Goal: Complete application form: Complete application form

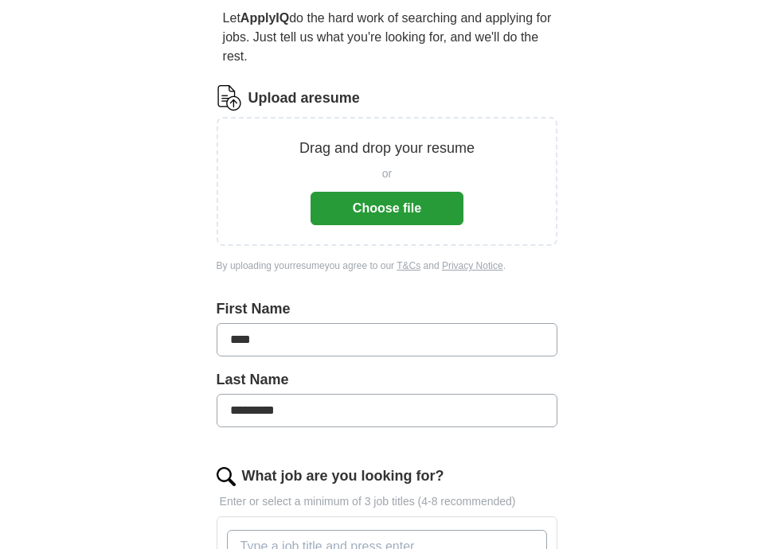
scroll to position [223, 0]
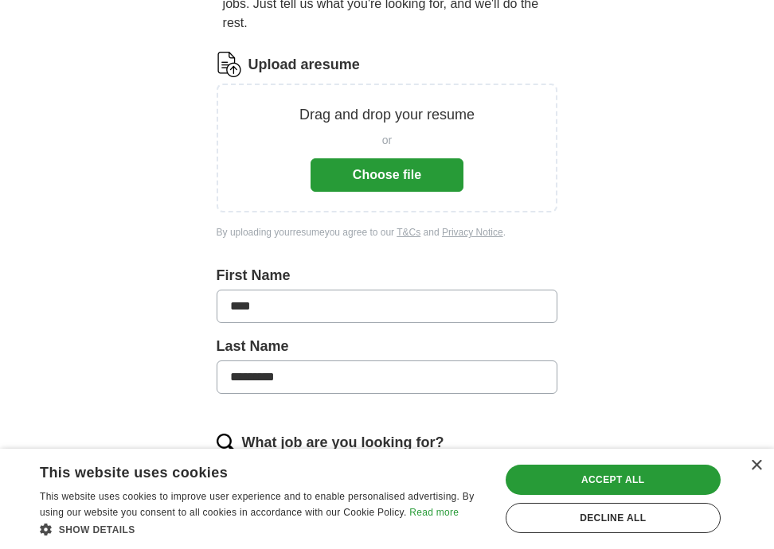
click at [382, 158] on button "Choose file" at bounding box center [387, 174] width 153 height 33
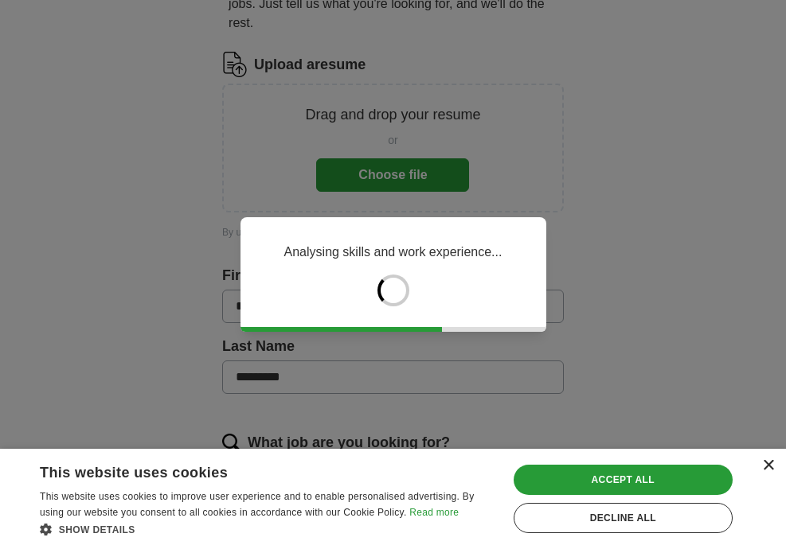
click at [768, 467] on div "×" at bounding box center [768, 466] width 12 height 12
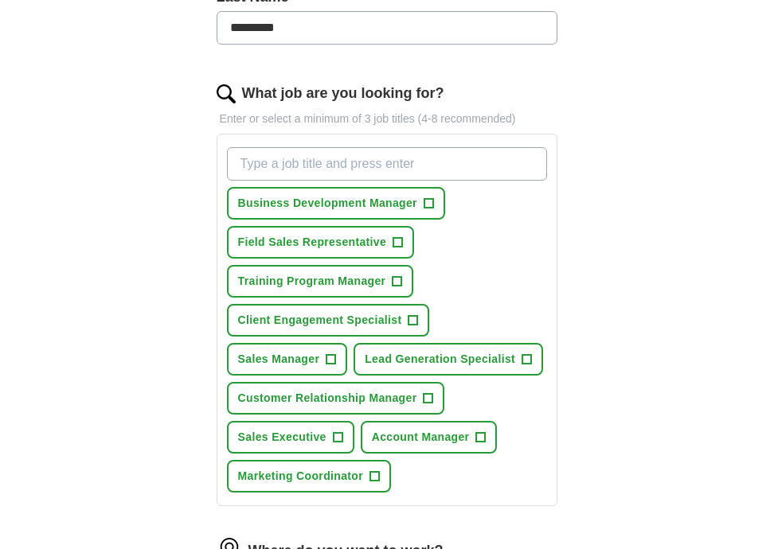
scroll to position [512, 0]
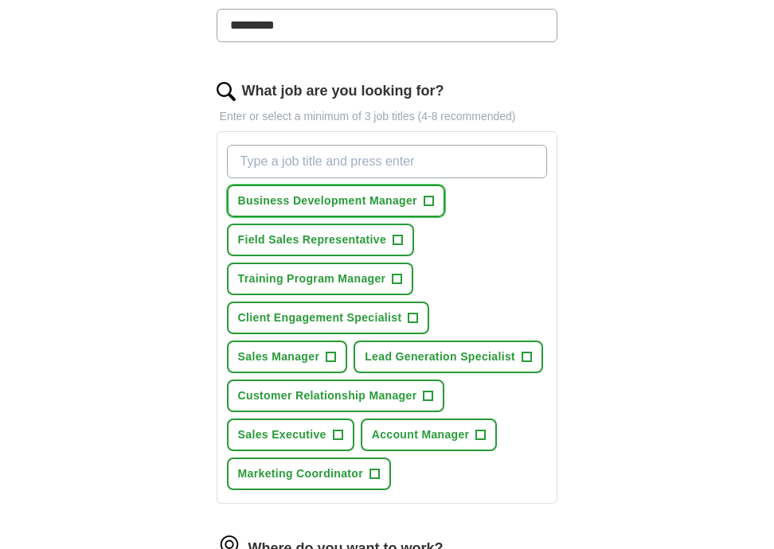
click at [345, 193] on span "Business Development Manager" at bounding box center [327, 201] width 179 height 17
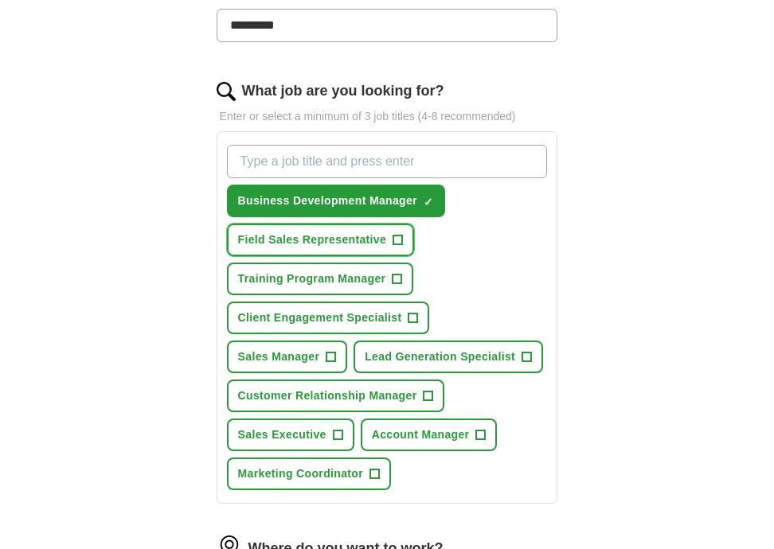
click at [332, 232] on span "Field Sales Representative" at bounding box center [312, 240] width 149 height 17
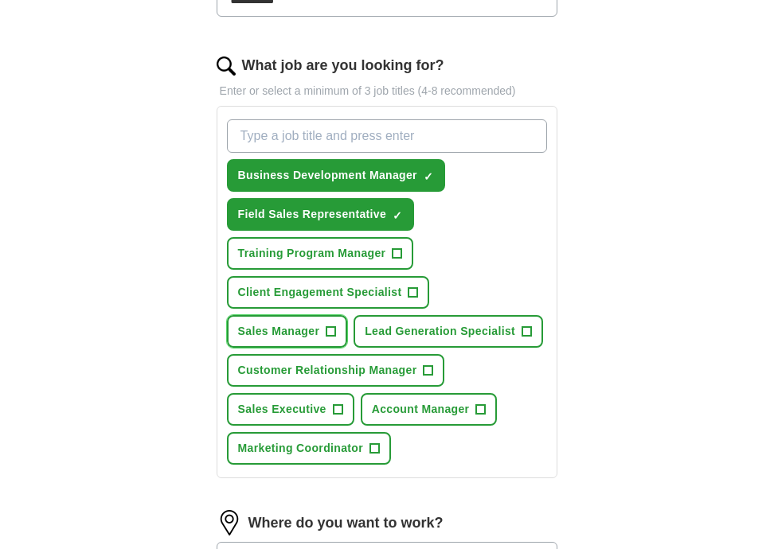
click at [303, 323] on span "Sales Manager" at bounding box center [279, 331] width 82 height 17
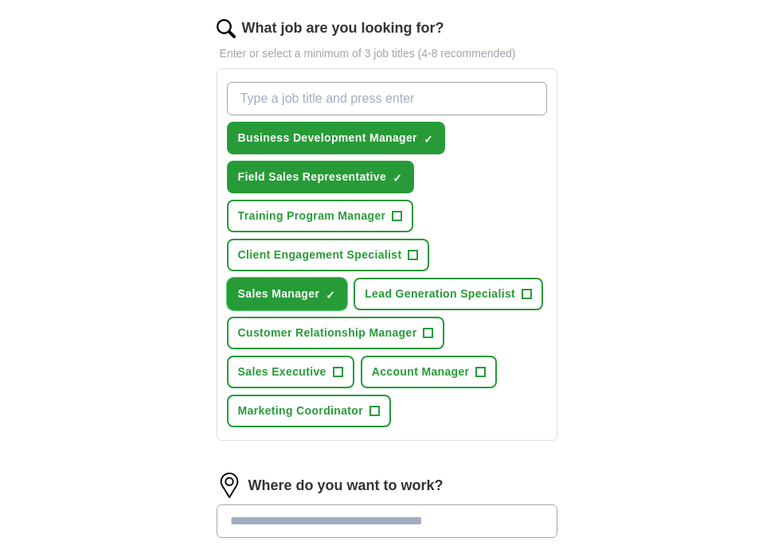
scroll to position [581, 0]
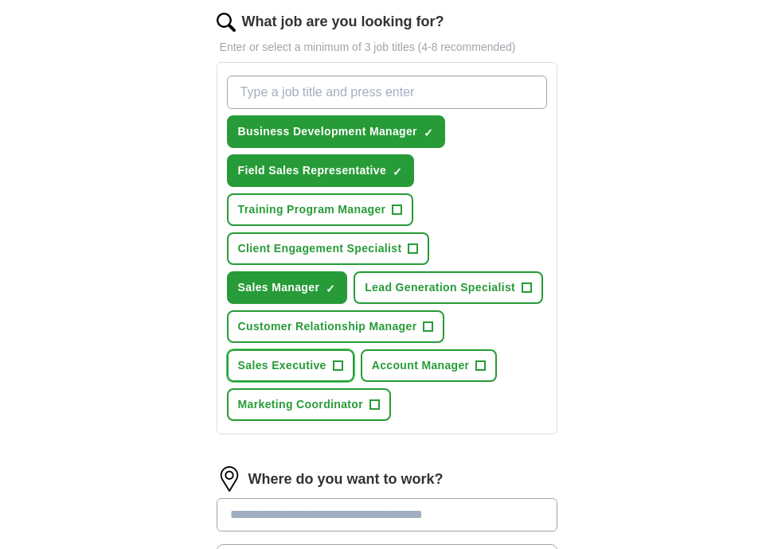
click at [301, 358] on span "Sales Executive" at bounding box center [282, 366] width 88 height 17
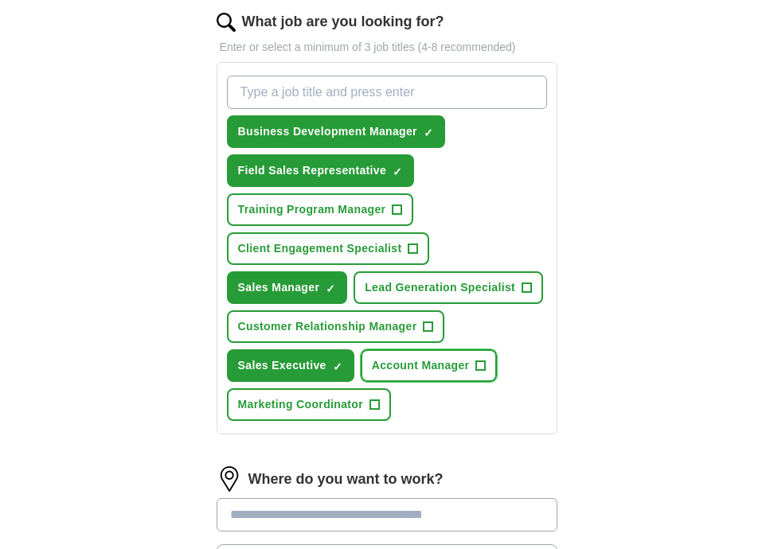
click at [418, 358] on span "Account Manager" at bounding box center [421, 366] width 98 height 17
click at [408, 358] on span "Account Manager" at bounding box center [421, 366] width 98 height 17
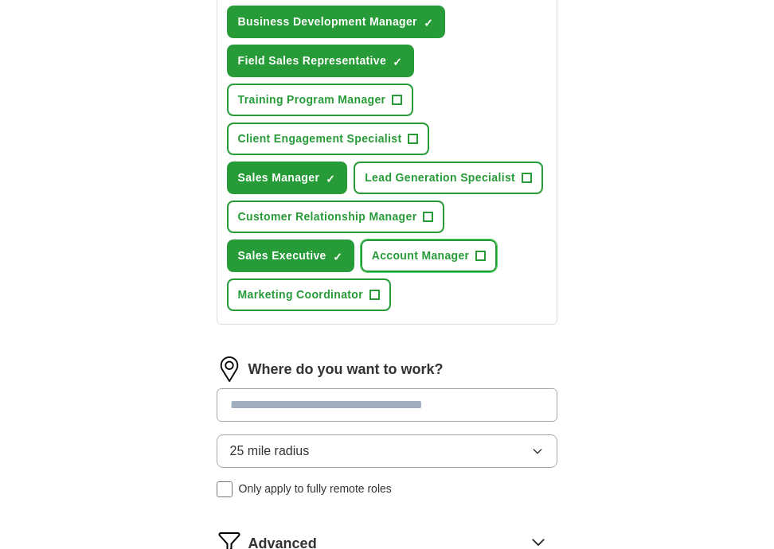
scroll to position [697, 0]
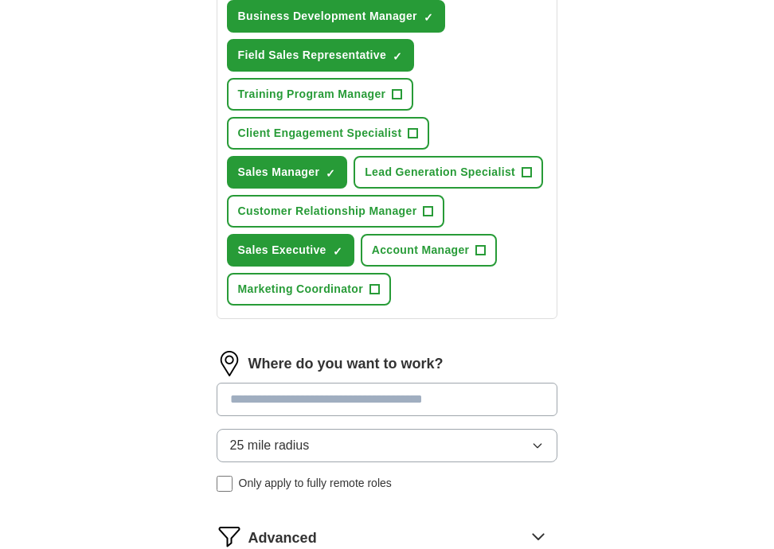
click at [367, 381] on div "Where do you want to work? 25 mile radius Only apply to fully remote roles" at bounding box center [388, 428] width 342 height 154
click at [365, 383] on input at bounding box center [388, 399] width 342 height 33
type input "*"
type input "********"
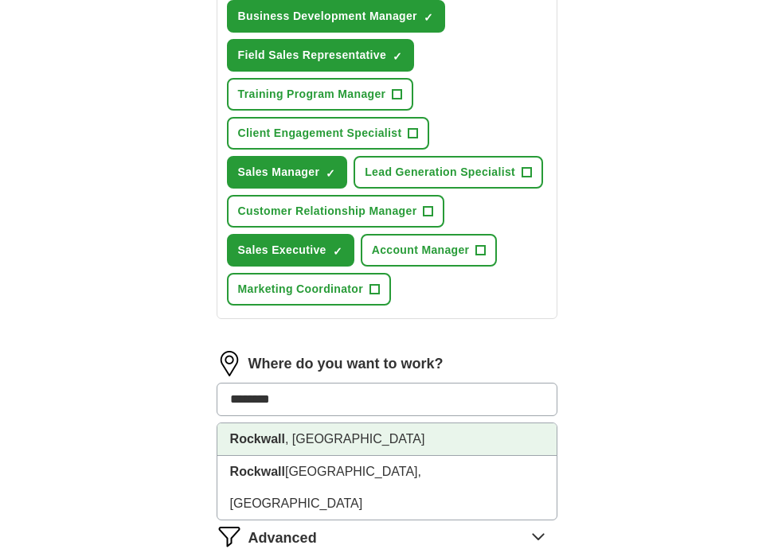
click at [350, 424] on li "[GEOGRAPHIC_DATA] , [GEOGRAPHIC_DATA]" at bounding box center [387, 440] width 340 height 33
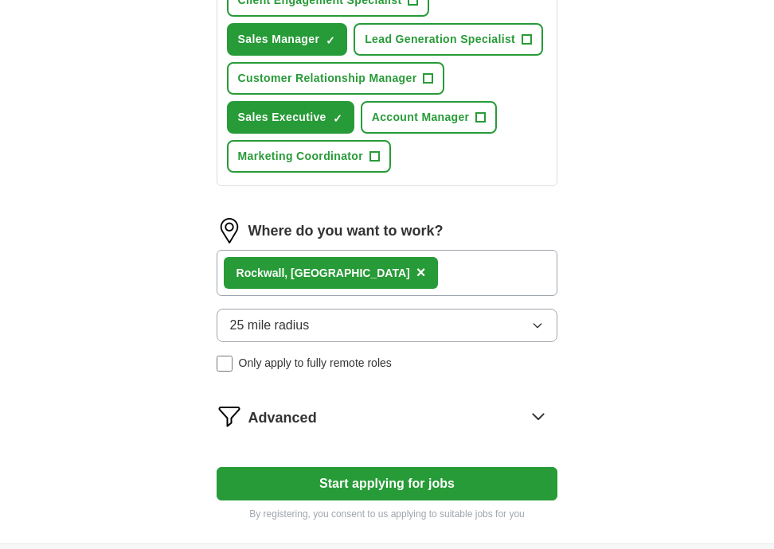
scroll to position [831, 0]
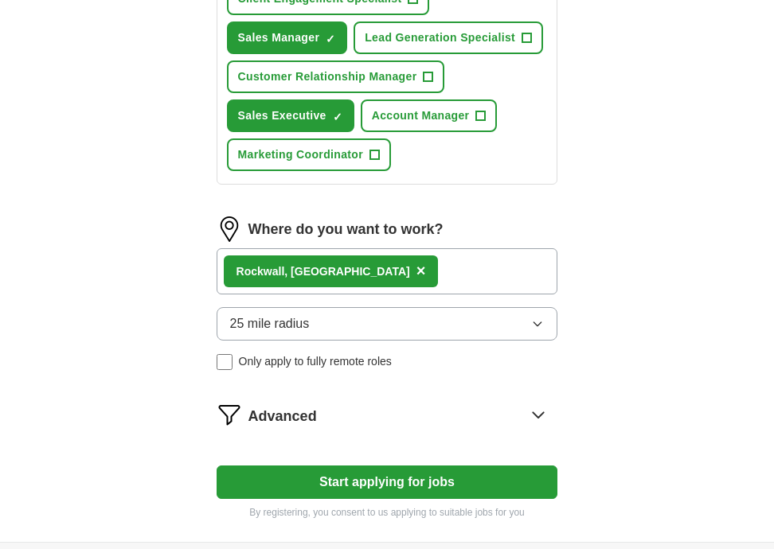
click at [369, 466] on button "Start applying for jobs" at bounding box center [388, 482] width 342 height 33
select select "**"
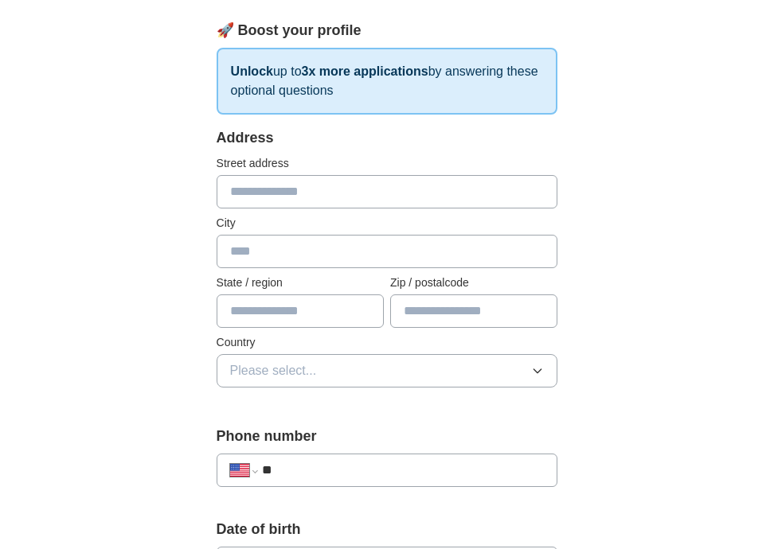
scroll to position [283, 0]
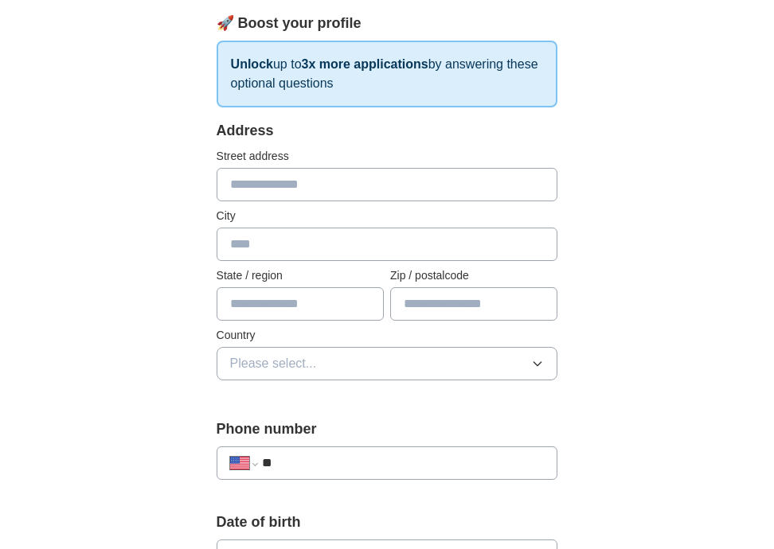
click at [404, 168] on input "text" at bounding box center [388, 184] width 342 height 33
type input "**********"
type input "******"
type input "**"
type input "*****"
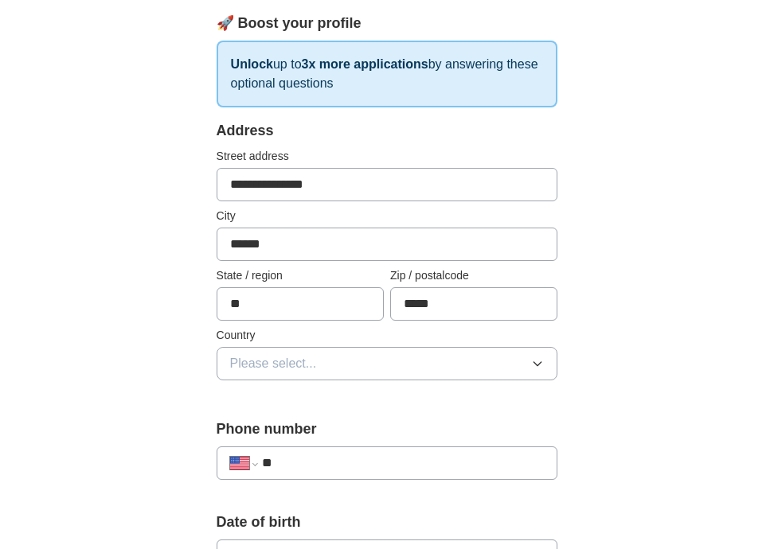
click at [335, 347] on button "Please select..." at bounding box center [388, 363] width 342 height 33
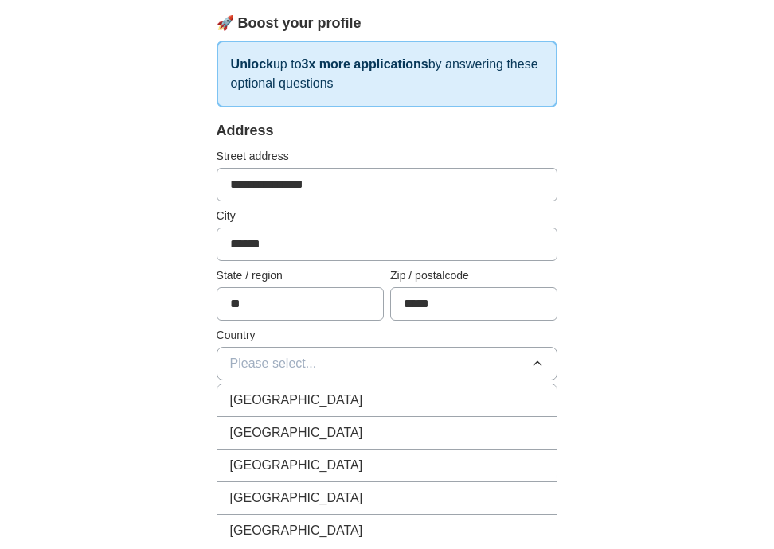
click at [287, 424] on span "[GEOGRAPHIC_DATA]" at bounding box center [296, 433] width 133 height 19
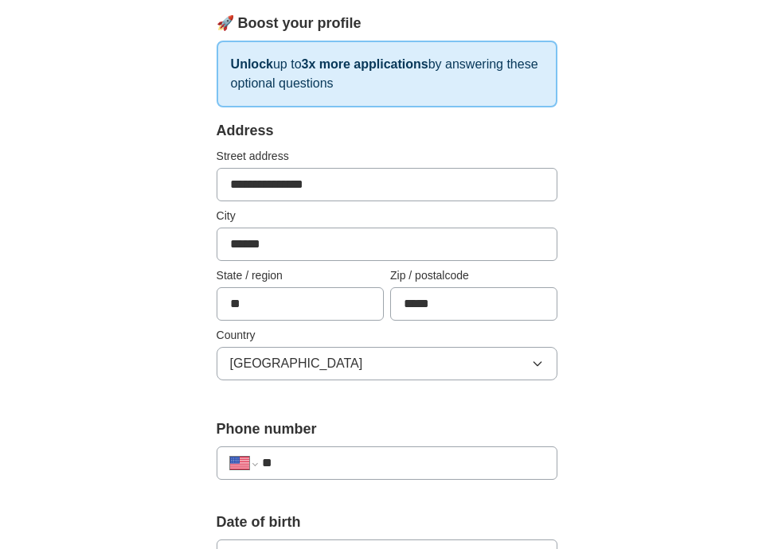
scroll to position [318, 0]
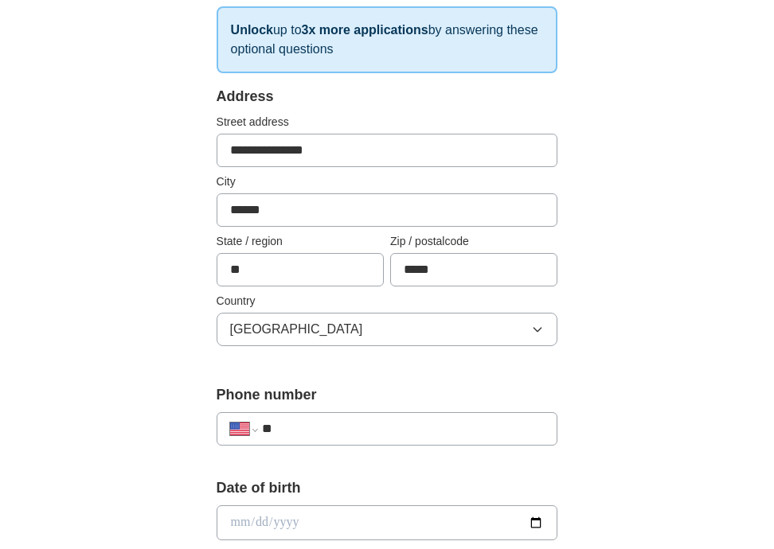
click at [319, 420] on input "**" at bounding box center [403, 429] width 283 height 19
type input "**********"
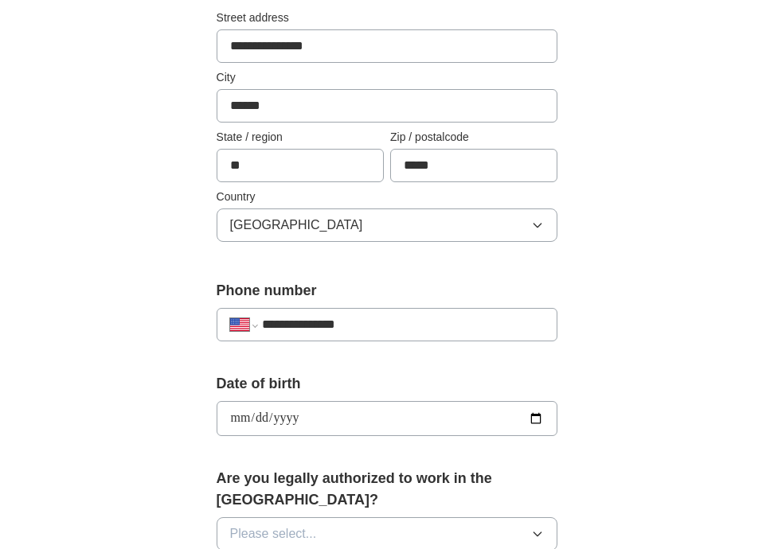
scroll to position [523, 0]
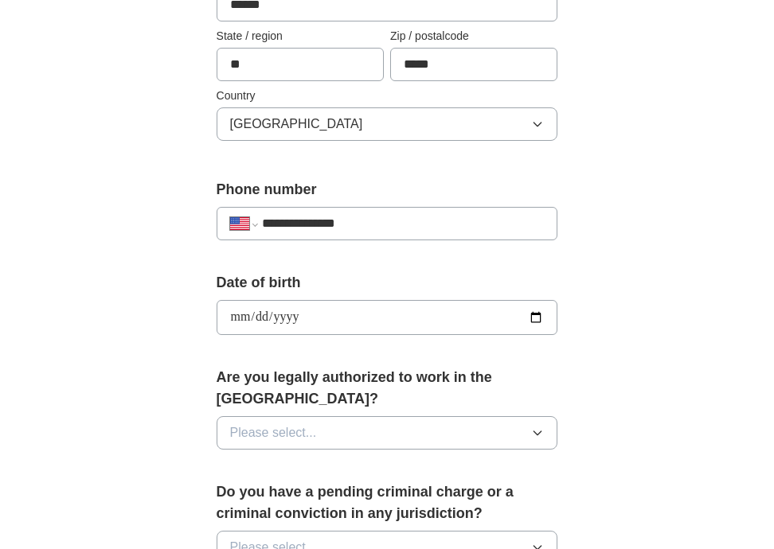
click at [324, 416] on button "Please select..." at bounding box center [388, 432] width 342 height 33
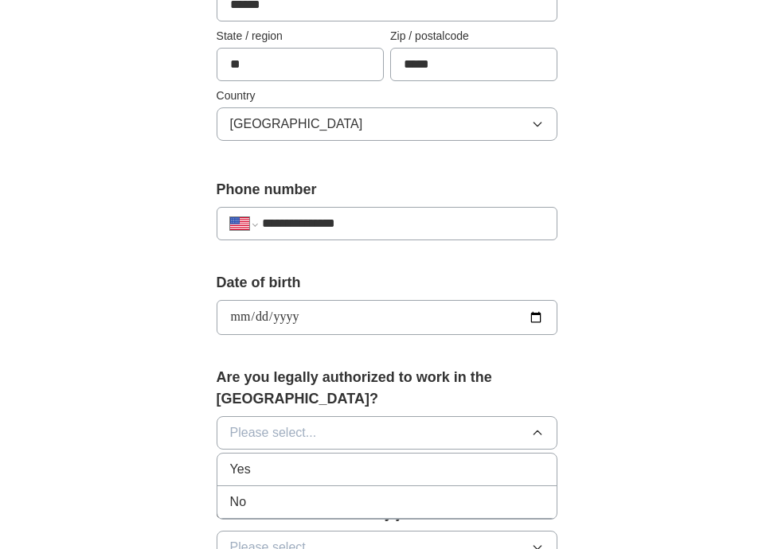
click at [298, 460] on div "Yes" at bounding box center [387, 469] width 315 height 19
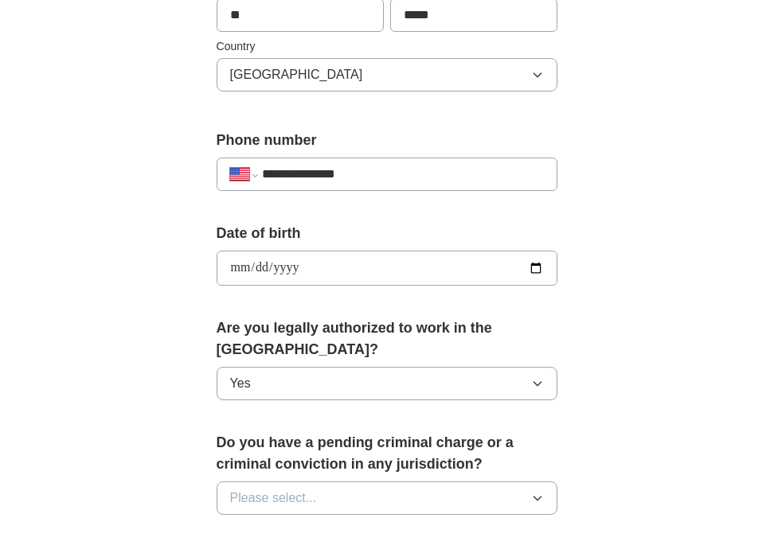
scroll to position [576, 0]
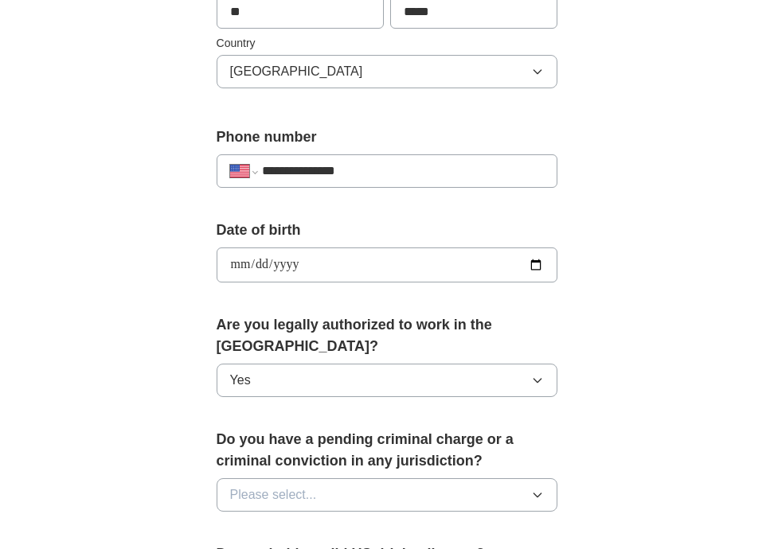
click at [299, 486] on span "Please select..." at bounding box center [273, 495] width 87 height 19
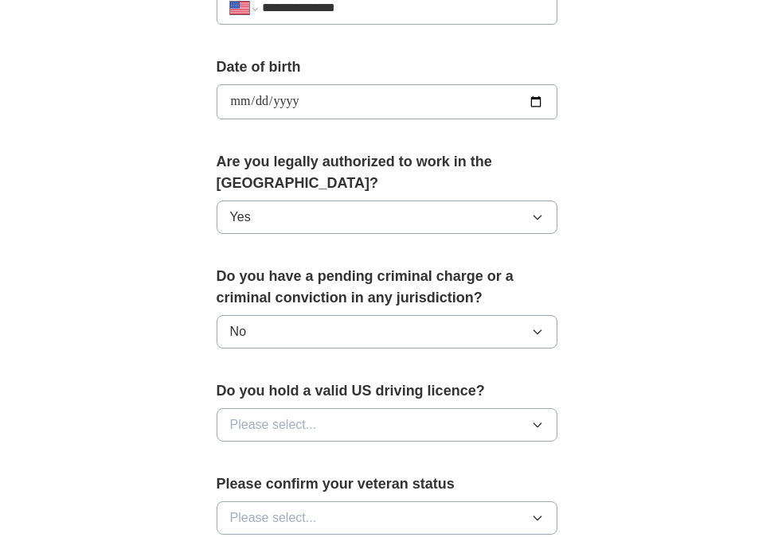
scroll to position [756, 0]
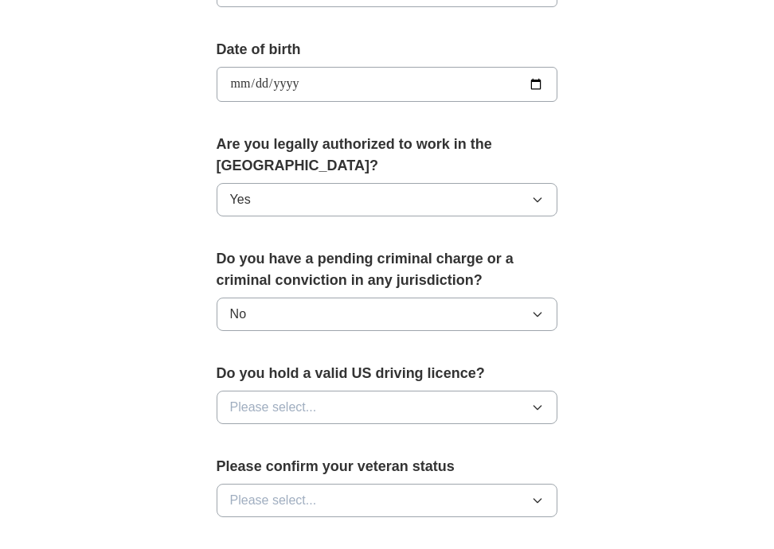
click at [289, 363] on div "Do you hold a valid US driving licence? Please select..." at bounding box center [388, 400] width 342 height 74
click at [288, 391] on button "Please select..." at bounding box center [388, 407] width 342 height 33
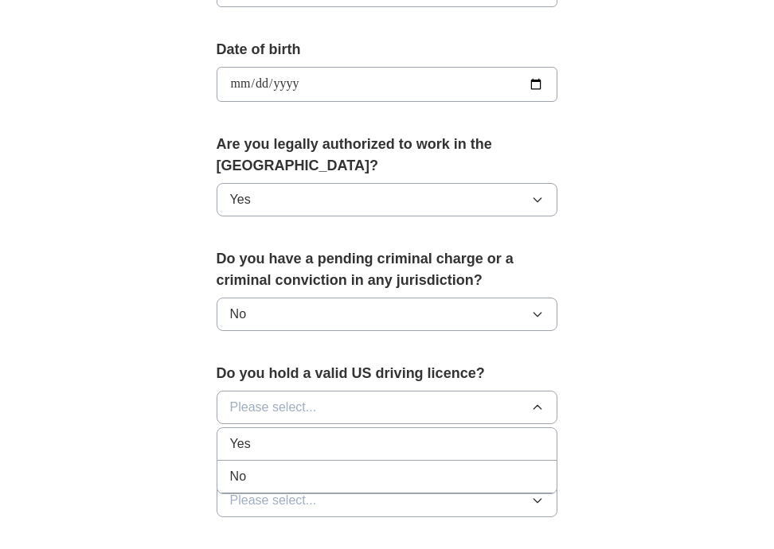
click at [265, 435] on div "Yes" at bounding box center [387, 444] width 315 height 19
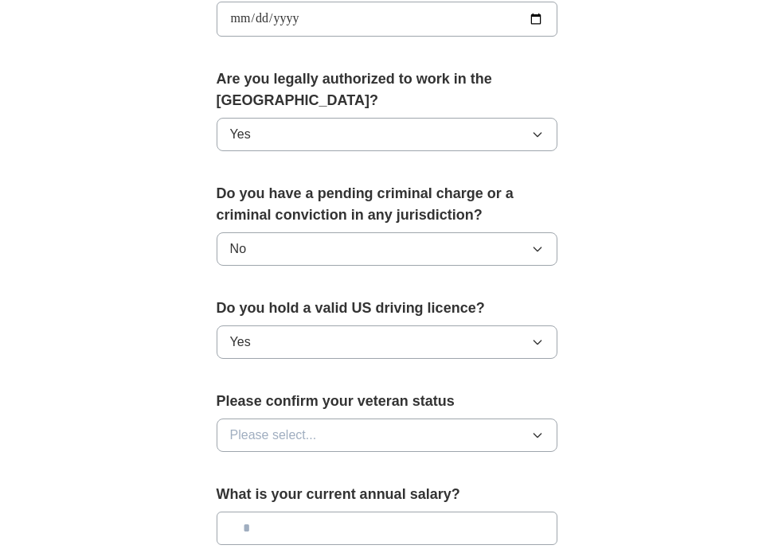
scroll to position [844, 0]
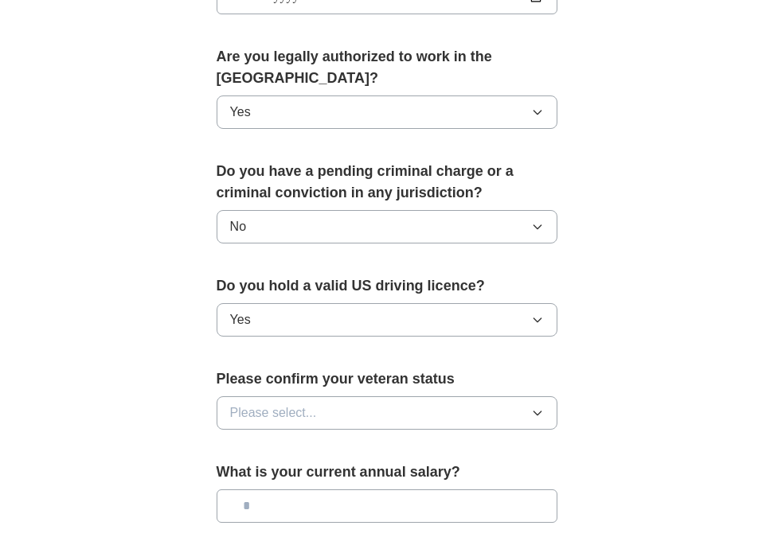
click at [268, 404] on span "Please select..." at bounding box center [273, 413] width 87 height 19
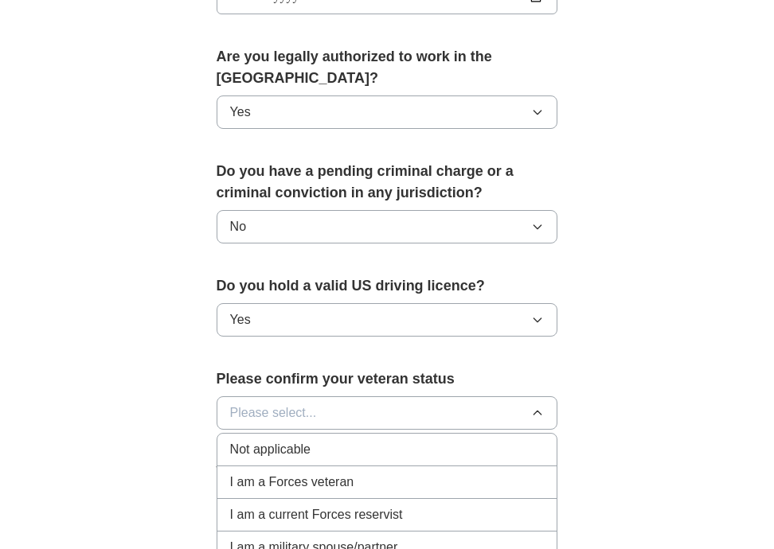
click at [264, 440] on span "Not applicable" at bounding box center [270, 449] width 80 height 19
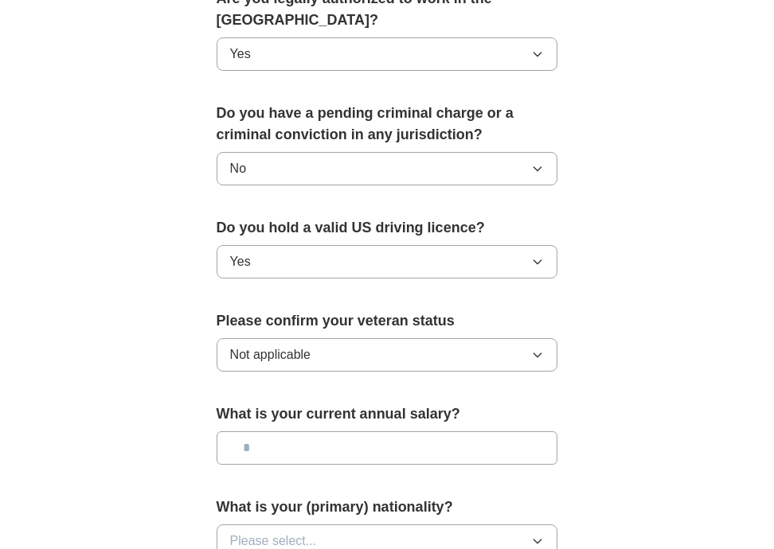
scroll to position [913, 0]
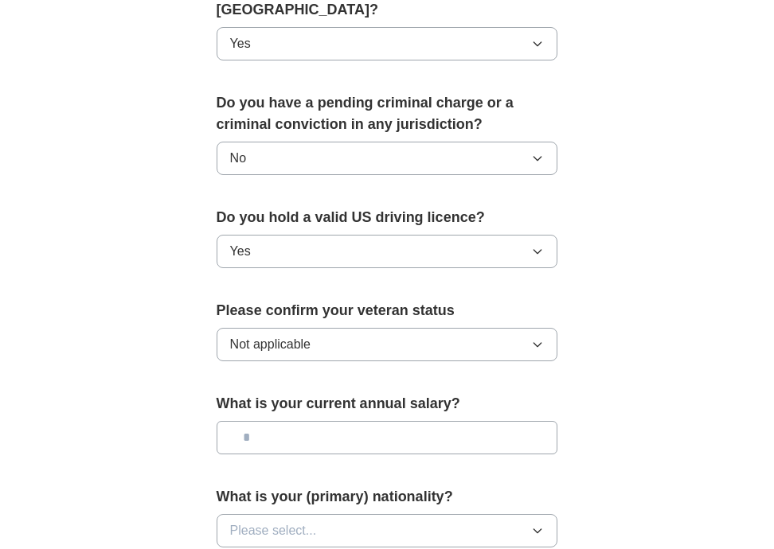
click at [322, 421] on input "text" at bounding box center [388, 437] width 342 height 33
type input "*******"
click at [341, 514] on button "Please select..." at bounding box center [388, 530] width 342 height 33
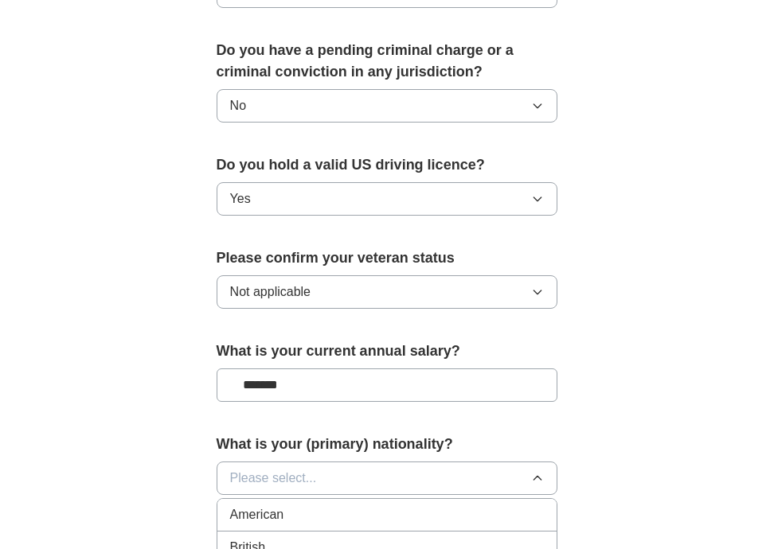
scroll to position [979, 0]
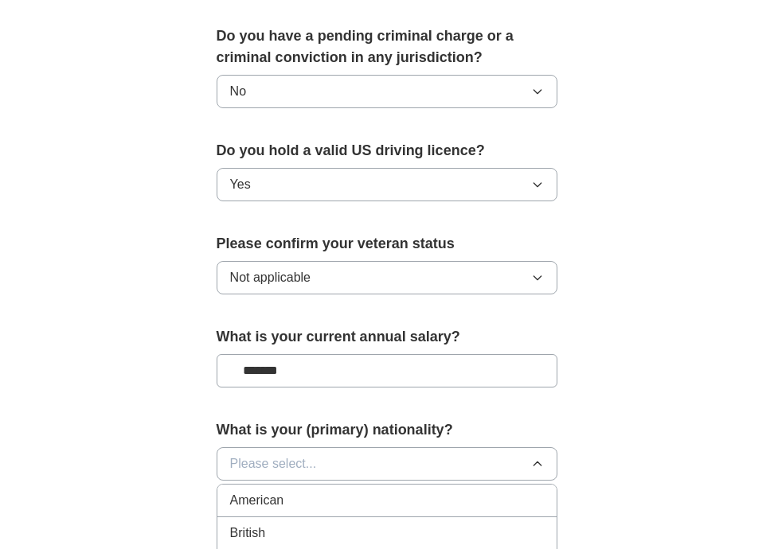
click at [316, 448] on button "Please select..." at bounding box center [388, 464] width 342 height 33
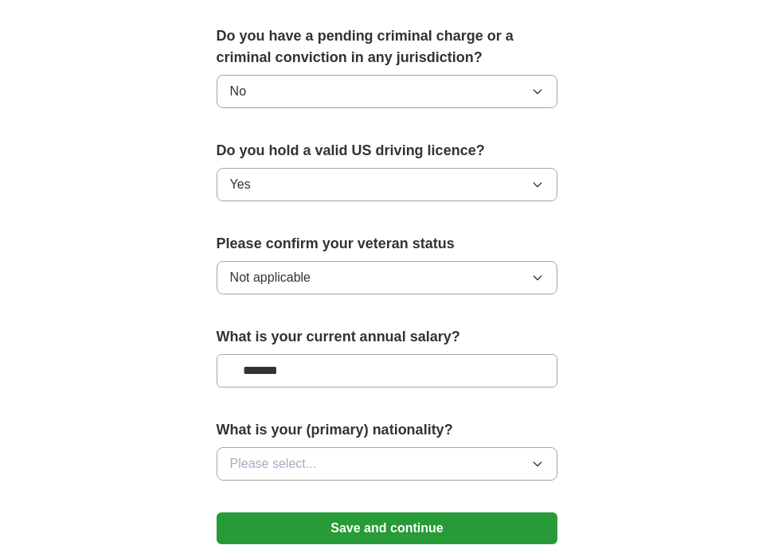
click at [311, 455] on span "Please select..." at bounding box center [273, 464] width 87 height 19
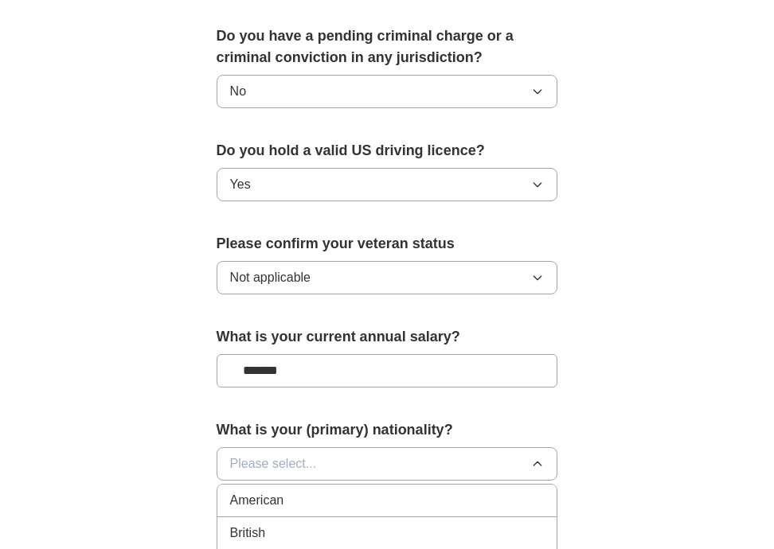
click at [290, 491] on div "American" at bounding box center [387, 500] width 315 height 19
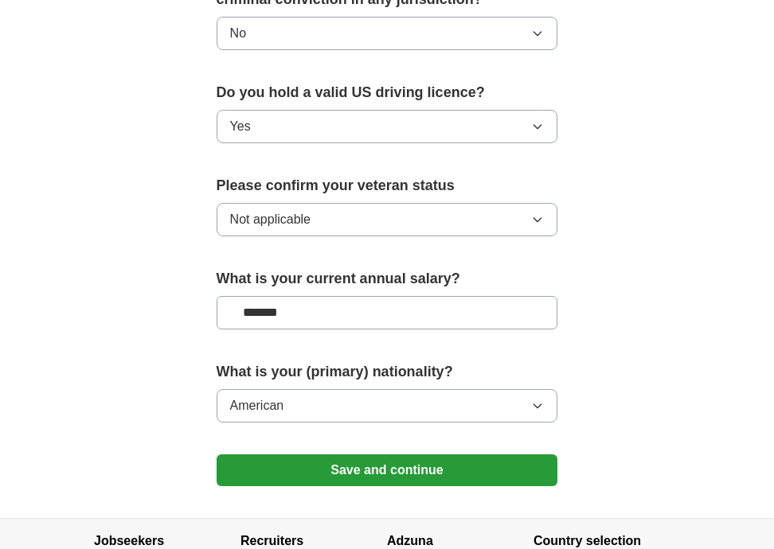
scroll to position [1054, 0]
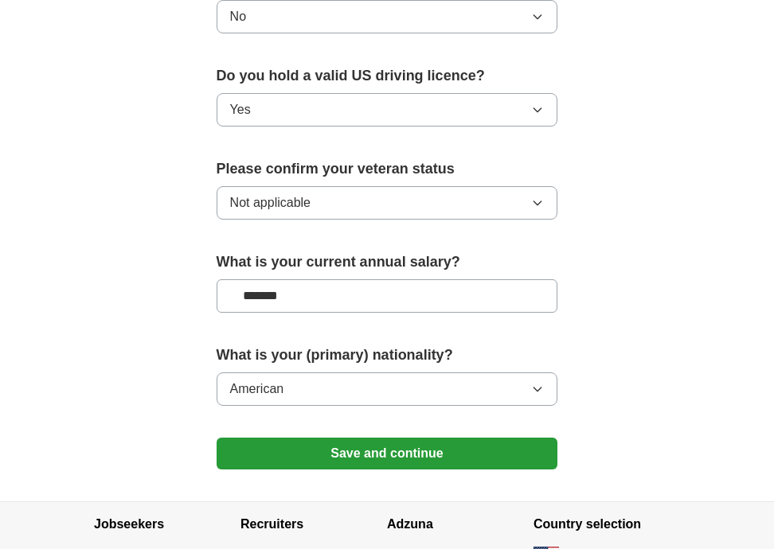
click at [336, 438] on button "Save and continue" at bounding box center [388, 454] width 342 height 32
